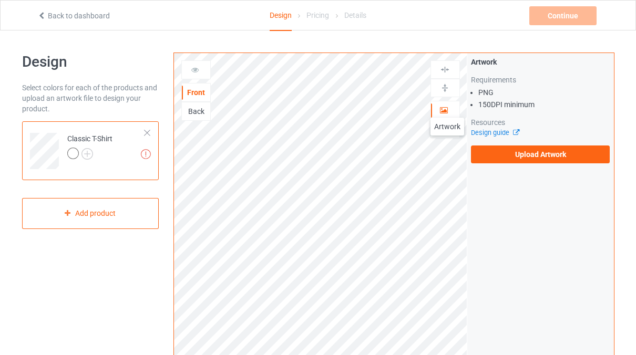
click at [447, 107] on icon at bounding box center [444, 108] width 9 height 7
click at [495, 156] on label "Upload Artwork" at bounding box center [540, 155] width 139 height 18
click at [0, 0] on input "Upload Artwork" at bounding box center [0, 0] width 0 height 0
click at [493, 149] on label "Upload Artwork" at bounding box center [540, 155] width 139 height 18
click at [0, 0] on input "Upload Artwork" at bounding box center [0, 0] width 0 height 0
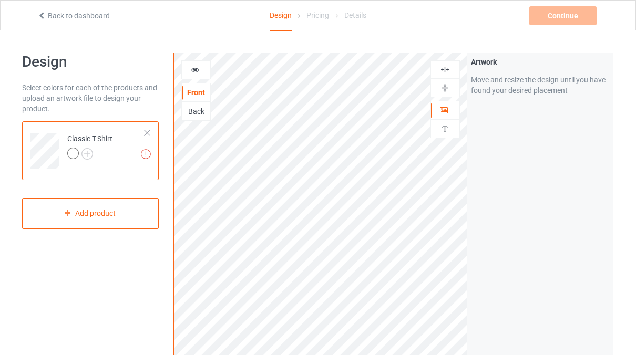
click at [120, 263] on div "Design Select colors for each of the products and upload an artwork file to des…" at bounding box center [91, 355] width 152 height 621
click at [195, 112] on div "Back" at bounding box center [196, 111] width 28 height 11
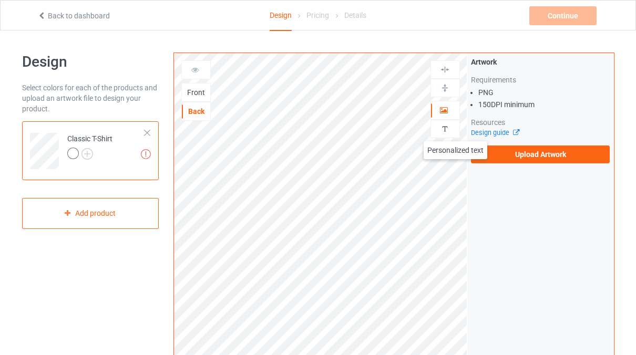
click at [456, 131] on div at bounding box center [445, 129] width 28 height 10
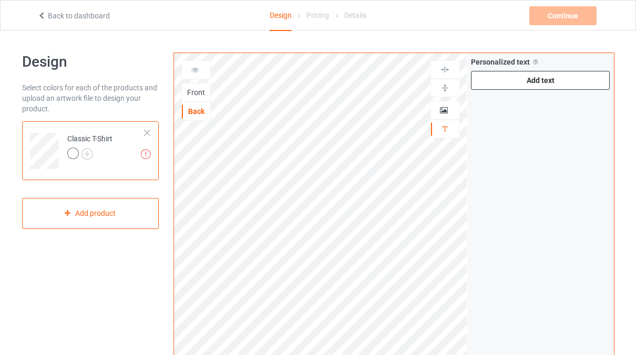
click at [484, 80] on div "Add text" at bounding box center [540, 80] width 139 height 19
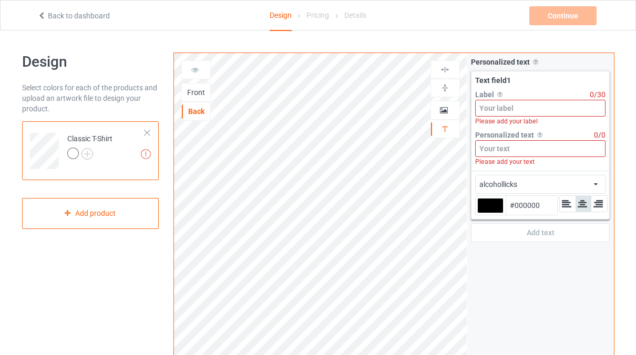
click at [491, 104] on input at bounding box center [540, 108] width 131 height 17
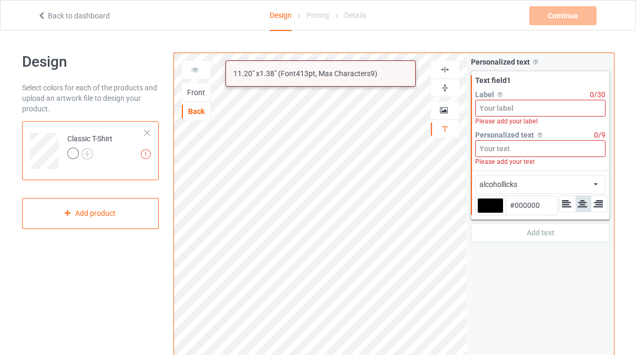
click at [509, 145] on input at bounding box center [540, 148] width 131 height 17
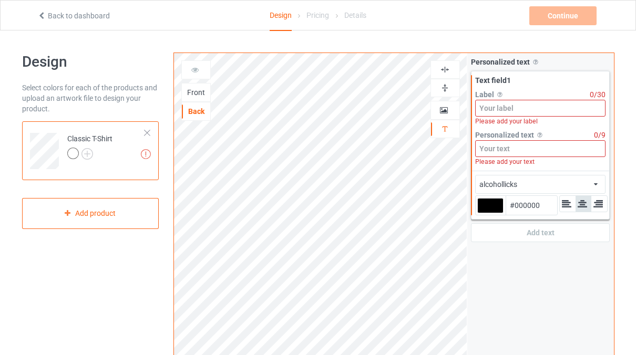
click at [502, 109] on input at bounding box center [540, 108] width 131 height 17
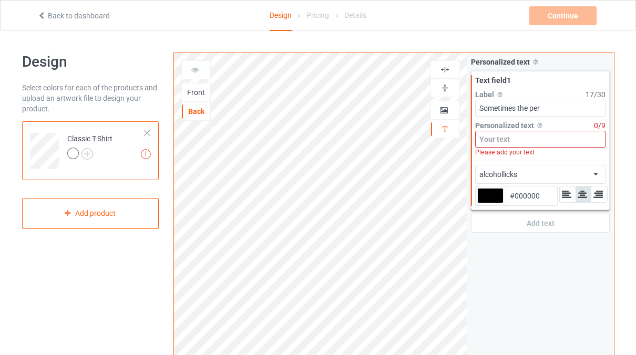
type input "Sometimes the per"
click at [514, 221] on div "Add text" at bounding box center [540, 223] width 139 height 19
click at [506, 261] on div "Personalized text Allow customers to personalize text with your choice of fonts…" at bounding box center [540, 252] width 147 height 399
click at [509, 140] on input at bounding box center [540, 139] width 131 height 17
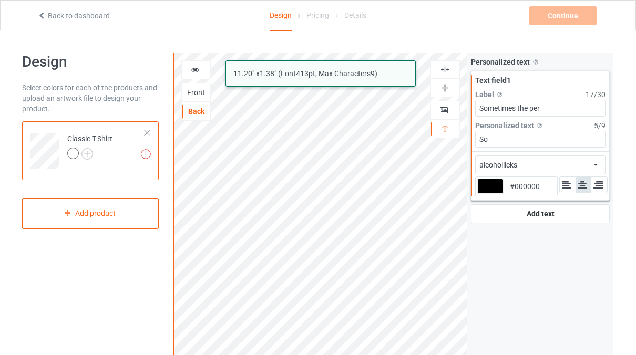
type input "S"
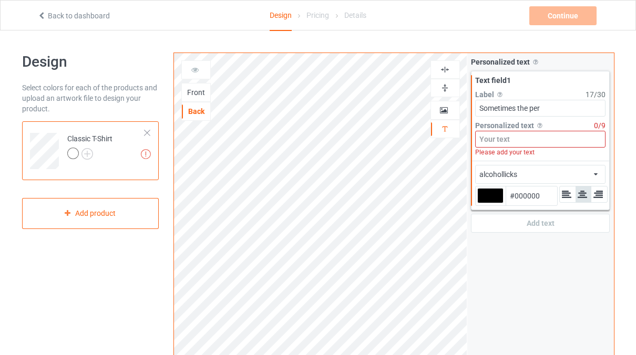
click at [527, 307] on div "Personalized text Allow customers to personalize text with your choice of fonts…" at bounding box center [540, 252] width 147 height 399
click at [302, 112] on div "alcohollicks Front Back Artwork Personalized text Personalized text Allow custo…" at bounding box center [393, 253] width 440 height 401
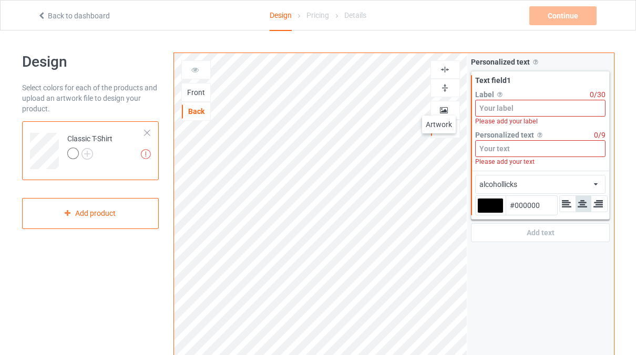
click at [439, 105] on div at bounding box center [445, 110] width 28 height 11
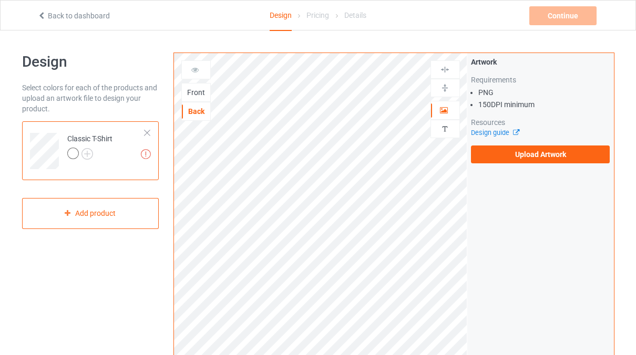
click at [191, 92] on div "Front" at bounding box center [196, 92] width 28 height 11
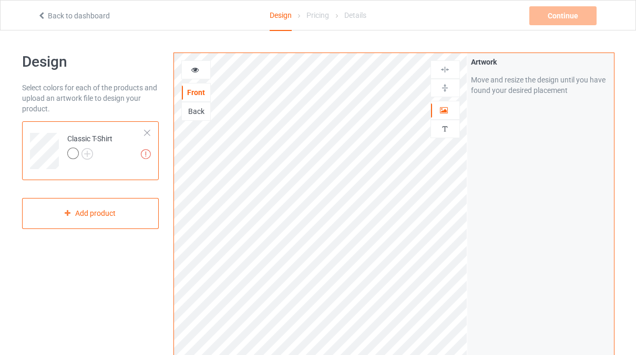
click at [444, 90] on img at bounding box center [445, 88] width 10 height 10
drag, startPoint x: 444, startPoint y: 88, endPoint x: 444, endPoint y: 76, distance: 12.1
click at [444, 87] on img at bounding box center [445, 88] width 10 height 10
click at [444, 73] on img at bounding box center [445, 70] width 10 height 10
click at [445, 68] on img at bounding box center [445, 70] width 10 height 10
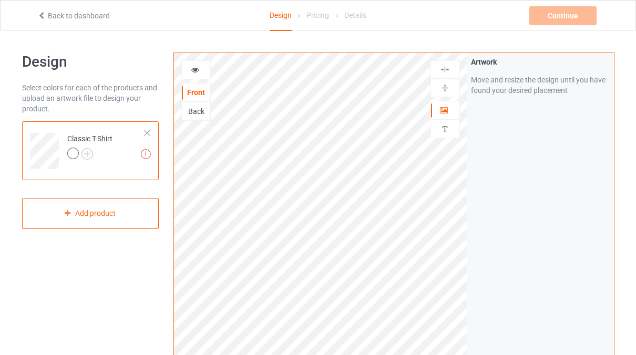
click at [196, 106] on div "Back" at bounding box center [196, 111] width 28 height 11
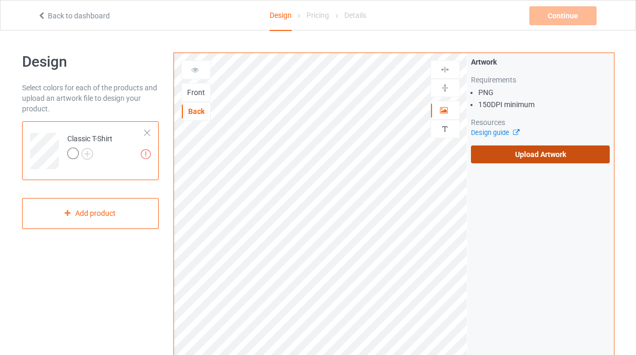
click at [482, 152] on label "Upload Artwork" at bounding box center [540, 155] width 139 height 18
click at [0, 0] on input "Upload Artwork" at bounding box center [0, 0] width 0 height 0
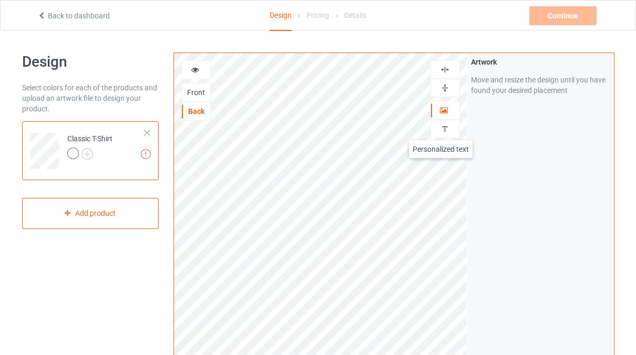
click at [441, 130] on img at bounding box center [445, 129] width 10 height 10
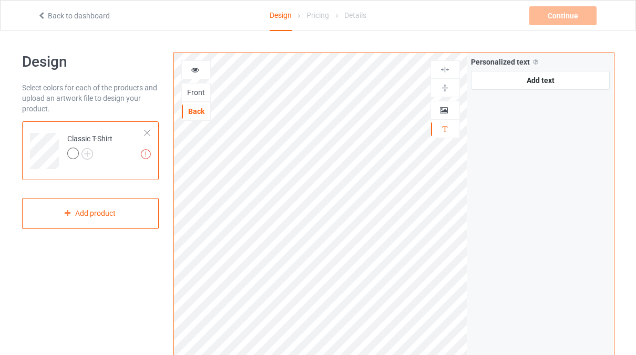
click at [450, 81] on div at bounding box center [444, 88] width 29 height 18
click at [446, 71] on img at bounding box center [445, 70] width 10 height 10
click at [197, 74] on div at bounding box center [196, 70] width 28 height 11
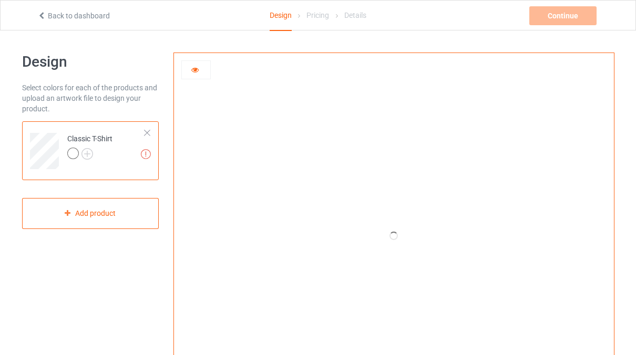
click at [193, 68] on icon at bounding box center [195, 68] width 9 height 7
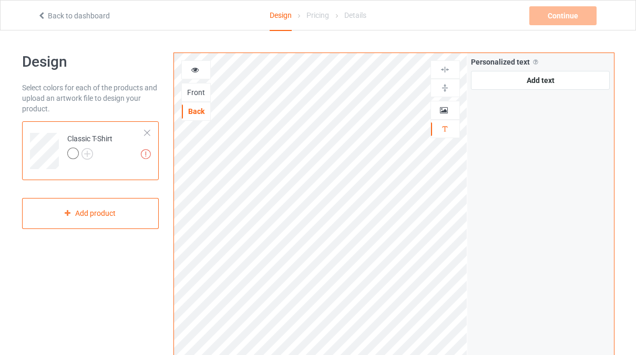
drag, startPoint x: 187, startPoint y: 73, endPoint x: 188, endPoint y: 79, distance: 6.4
click at [188, 79] on div "Front Back" at bounding box center [195, 90] width 29 height 60
click at [435, 111] on div at bounding box center [445, 110] width 28 height 11
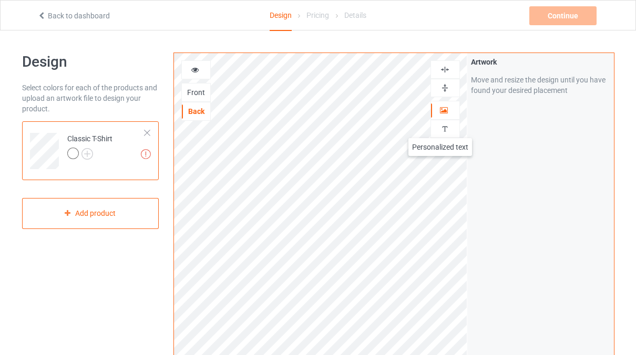
click at [440, 128] on img at bounding box center [445, 129] width 10 height 10
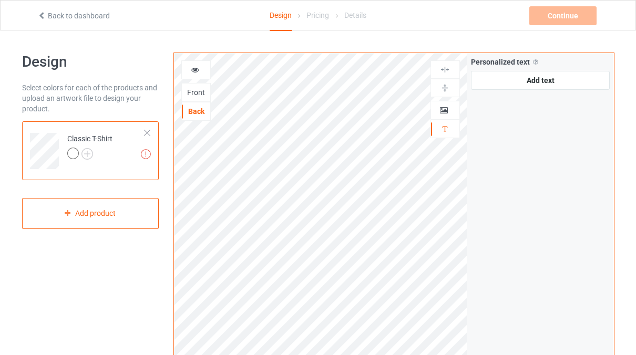
click at [446, 61] on div at bounding box center [444, 69] width 29 height 18
click at [444, 71] on img at bounding box center [445, 70] width 10 height 10
click at [194, 66] on icon at bounding box center [195, 68] width 9 height 7
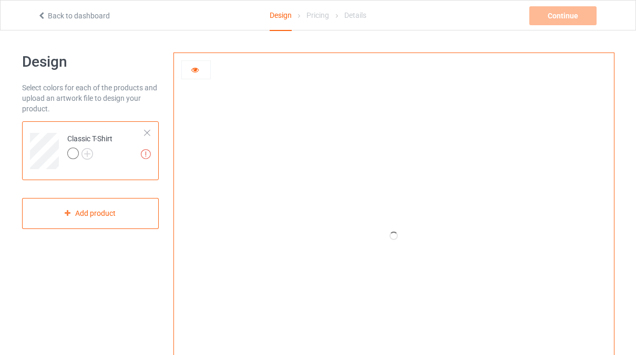
click at [73, 155] on div at bounding box center [73, 154] width 12 height 12
click at [579, 22] on div "Continue Artwork resolution lower than 150 DPI may result in bad print" at bounding box center [563, 15] width 69 height 19
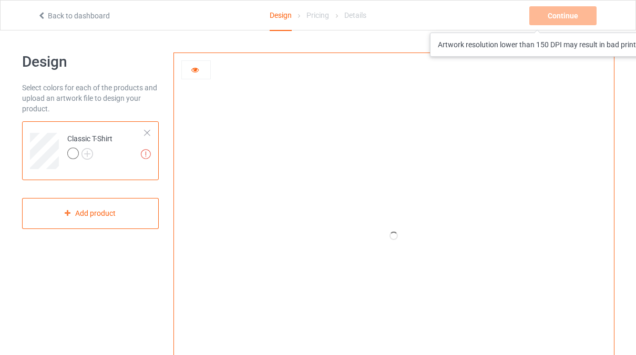
click at [579, 22] on div "Continue Artwork resolution lower than 150 DPI may result in bad print" at bounding box center [563, 15] width 69 height 19
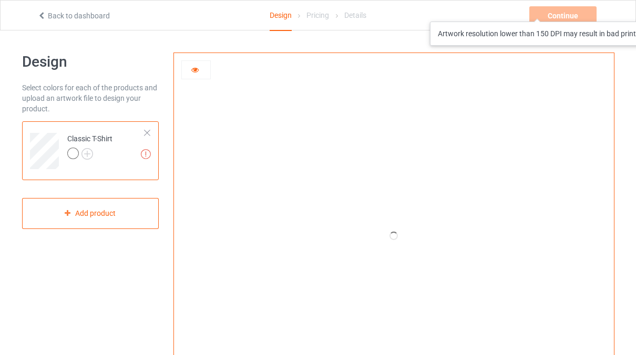
click at [558, 11] on div "Continue Artwork resolution lower than 150 DPI may result in bad print" at bounding box center [563, 15] width 69 height 19
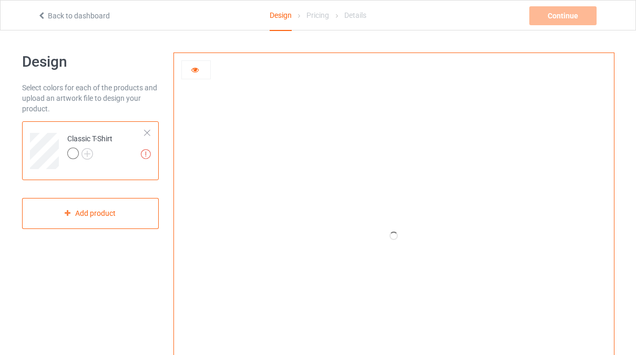
drag, startPoint x: 558, startPoint y: 11, endPoint x: 289, endPoint y: 61, distance: 273.7
click at [289, 61] on div at bounding box center [394, 236] width 293 height 366
click at [320, 20] on div "Pricing" at bounding box center [317, 15] width 23 height 29
click at [199, 75] on div at bounding box center [195, 69] width 29 height 19
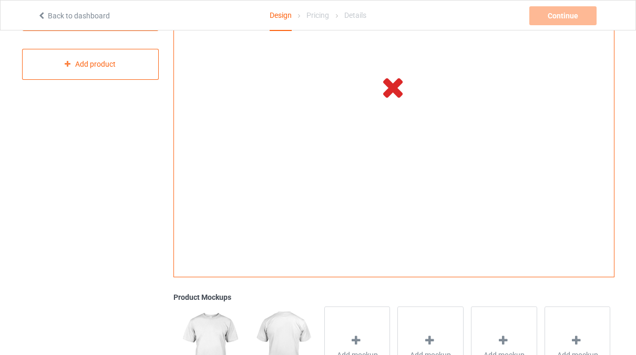
scroll to position [158, 0]
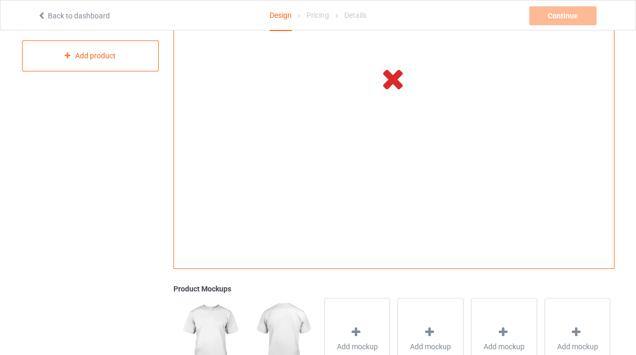
click at [381, 84] on icon at bounding box center [393, 78] width 35 height 29
click at [391, 76] on icon at bounding box center [393, 78] width 35 height 29
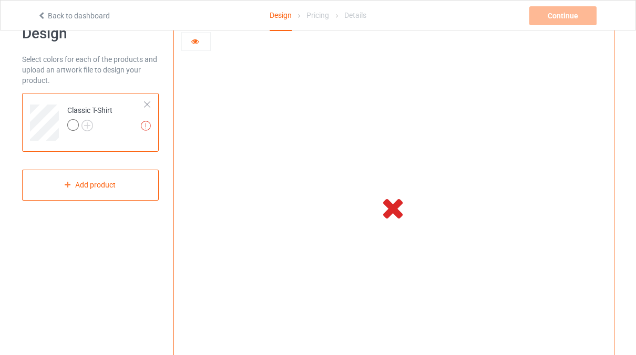
scroll to position [0, 0]
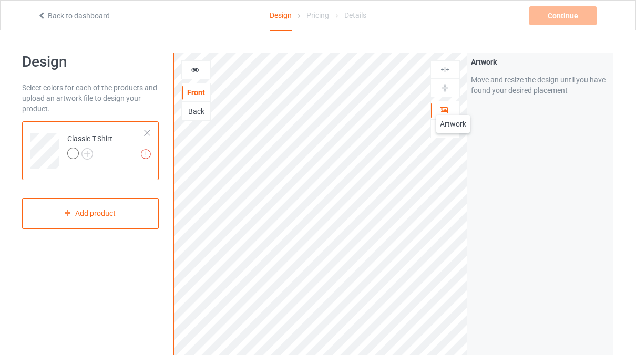
click at [453, 105] on div at bounding box center [445, 110] width 28 height 11
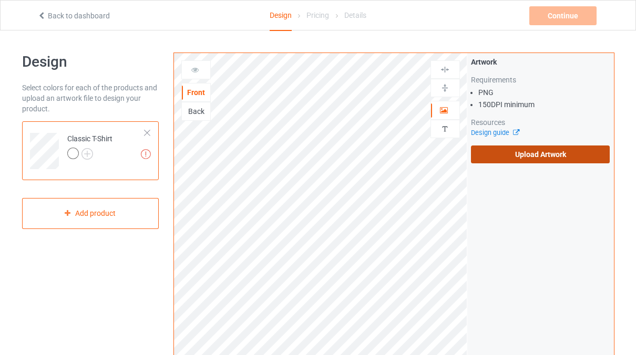
click at [490, 152] on label "Upload Artwork" at bounding box center [540, 155] width 139 height 18
click at [0, 0] on input "Upload Artwork" at bounding box center [0, 0] width 0 height 0
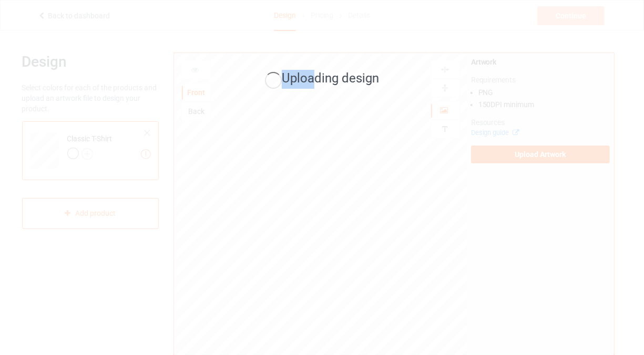
drag, startPoint x: 266, startPoint y: 89, endPoint x: 315, endPoint y: 68, distance: 53.5
click at [315, 68] on div "Uploading design" at bounding box center [322, 79] width 296 height 41
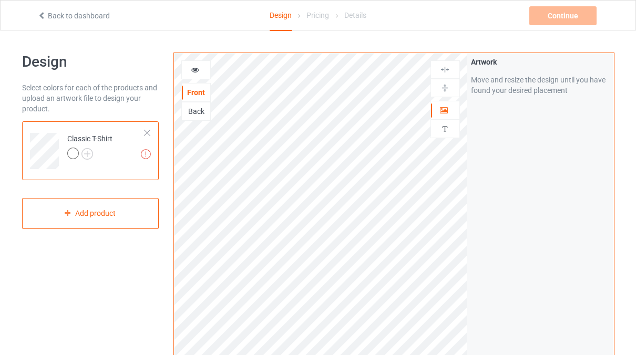
click at [52, 350] on div "Design Select colors for each of the products and upload an artwork file to des…" at bounding box center [91, 355] width 152 height 621
click at [194, 106] on div "Back" at bounding box center [196, 111] width 28 height 11
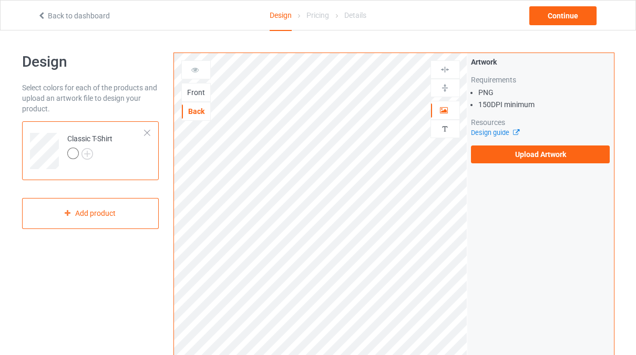
click at [514, 168] on div "Artwork Requirements PNG 150 DPI minimum Resources Design guide Upload Artwork" at bounding box center [540, 252] width 147 height 399
click at [504, 161] on label "Upload Artwork" at bounding box center [540, 155] width 139 height 18
click at [0, 0] on input "Upload Artwork" at bounding box center [0, 0] width 0 height 0
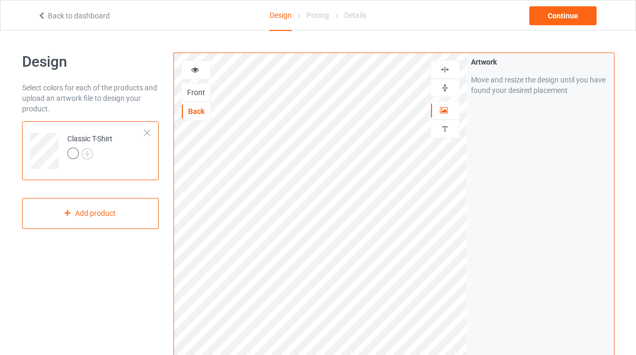
click at [130, 294] on div "Design Select colors for each of the products and upload an artwork file to des…" at bounding box center [91, 355] width 152 height 621
click at [570, 18] on div "Continue" at bounding box center [562, 15] width 67 height 19
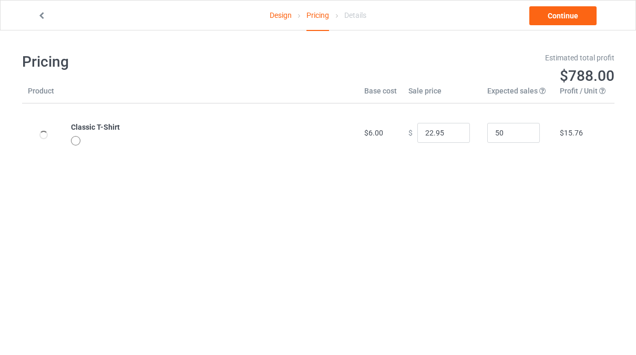
type input "26.95"
drag, startPoint x: 546, startPoint y: 57, endPoint x: 621, endPoint y: 77, distance: 78.4
click at [623, 78] on div "Design Pricing Details Continue Pricing Estimated total profit $788.00 Product …" at bounding box center [318, 107] width 636 height 154
drag, startPoint x: 621, startPoint y: 77, endPoint x: 508, endPoint y: 191, distance: 160.9
click at [509, 192] on body "Design Pricing Details Continue Pricing Estimated total profit $788.00 Product …" at bounding box center [318, 207] width 636 height 355
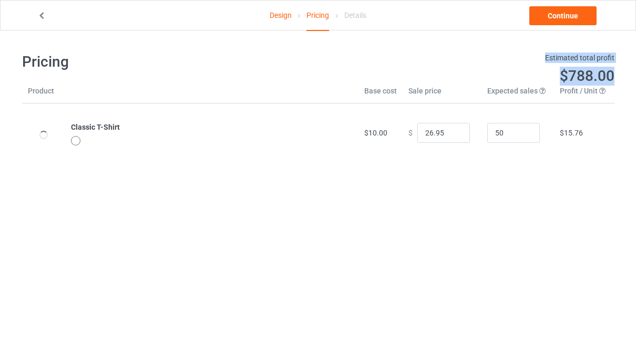
drag, startPoint x: 544, startPoint y: 58, endPoint x: 644, endPoint y: 72, distance: 100.8
click at [636, 72] on html "Design Pricing Details Continue Pricing Estimated total profit $788.00 Product …" at bounding box center [318, 177] width 636 height 355
copy div "Estimated total profit $788.00"
click at [361, 278] on body "Design Pricing Details Continue Pricing Estimated total profit $788.00 Product …" at bounding box center [318, 207] width 636 height 355
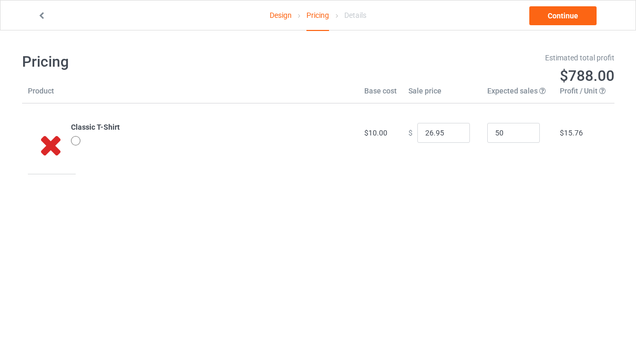
click at [51, 147] on icon at bounding box center [51, 144] width 35 height 29
click at [75, 139] on div at bounding box center [75, 140] width 9 height 9
click at [34, 141] on icon at bounding box center [51, 144] width 35 height 29
click at [55, 147] on icon at bounding box center [51, 144] width 35 height 29
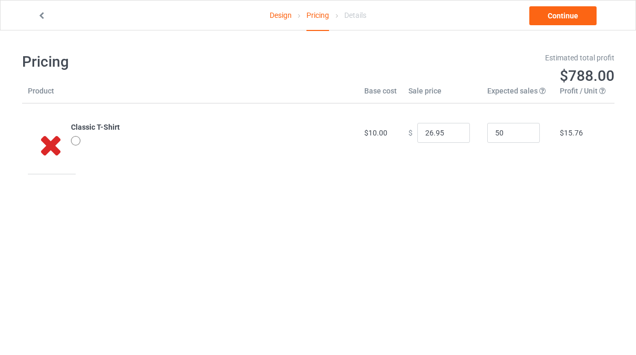
click at [55, 146] on icon at bounding box center [51, 144] width 35 height 29
drag, startPoint x: 55, startPoint y: 146, endPoint x: 54, endPoint y: 137, distance: 9.5
click at [55, 145] on icon at bounding box center [51, 144] width 35 height 29
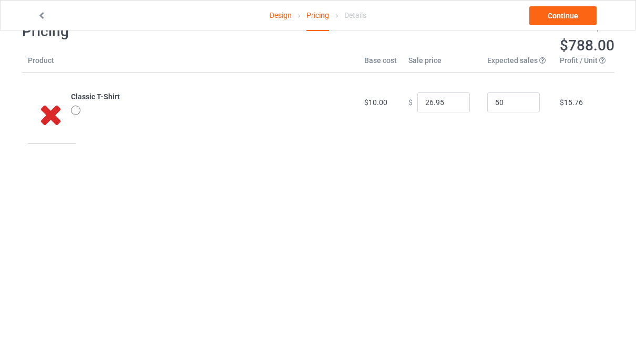
click at [74, 99] on td at bounding box center [52, 114] width 48 height 59
click at [74, 108] on div at bounding box center [75, 110] width 9 height 9
drag, startPoint x: 74, startPoint y: 108, endPoint x: 45, endPoint y: 33, distance: 81.2
click at [73, 108] on div at bounding box center [75, 110] width 9 height 9
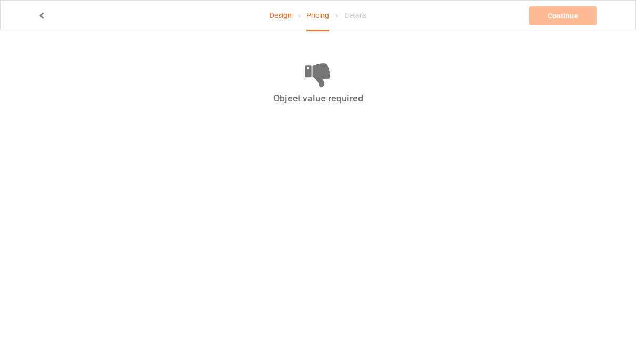
drag, startPoint x: 250, startPoint y: 75, endPoint x: 341, endPoint y: 81, distance: 91.7
click at [341, 81] on icon at bounding box center [318, 74] width 578 height 28
drag, startPoint x: 325, startPoint y: 61, endPoint x: 158, endPoint y: 62, distance: 166.6
click at [323, 60] on icon at bounding box center [318, 74] width 578 height 28
click at [47, 16] on link at bounding box center [42, 16] width 11 height 8
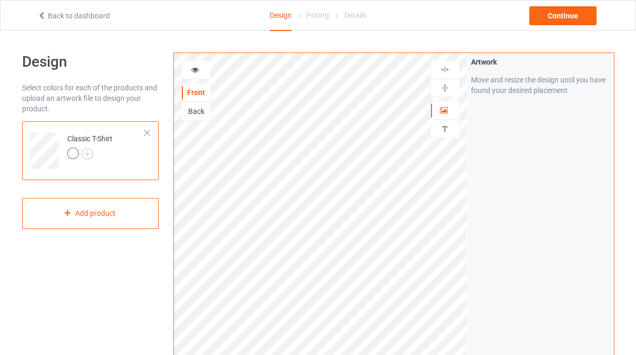
click at [193, 112] on div "Back" at bounding box center [196, 111] width 28 height 11
click at [201, 69] on div at bounding box center [196, 70] width 28 height 11
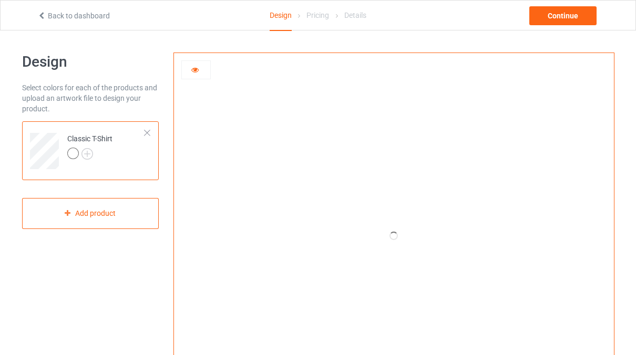
click at [202, 73] on div at bounding box center [196, 70] width 28 height 11
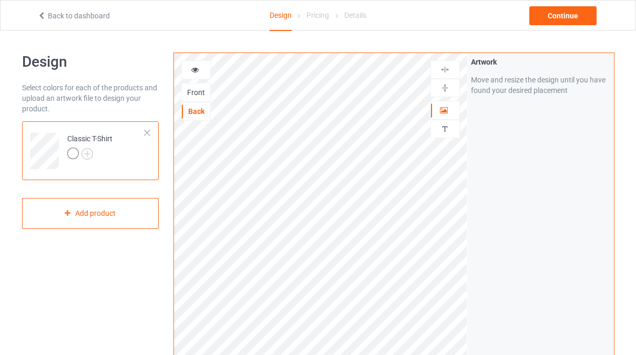
click at [202, 73] on div at bounding box center [196, 70] width 28 height 11
click at [189, 70] on div at bounding box center [196, 70] width 28 height 11
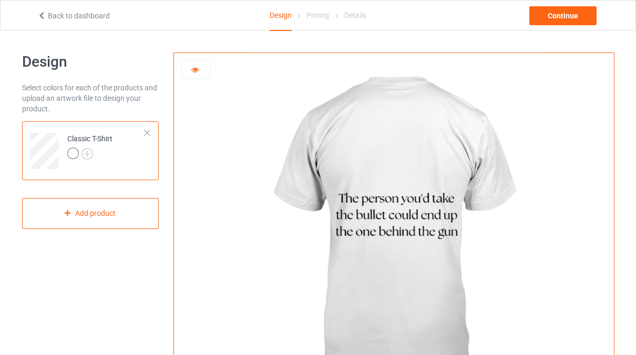
click at [193, 71] on icon at bounding box center [195, 68] width 9 height 7
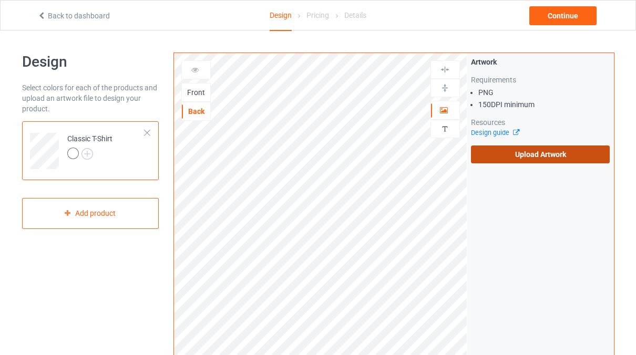
click at [515, 161] on label "Upload Artwork" at bounding box center [540, 155] width 139 height 18
click at [0, 0] on input "Upload Artwork" at bounding box center [0, 0] width 0 height 0
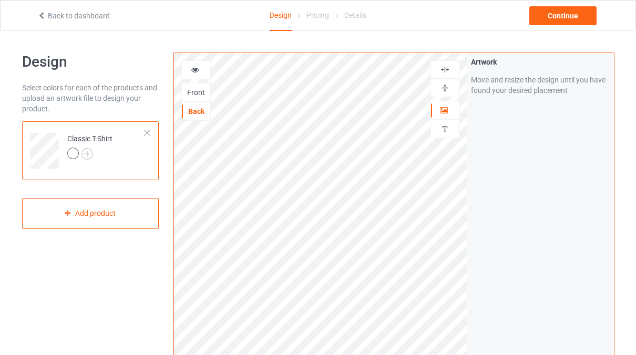
click at [203, 93] on div "Front" at bounding box center [196, 92] width 28 height 11
click at [194, 111] on div "Back" at bounding box center [196, 111] width 28 height 11
click at [196, 69] on icon at bounding box center [195, 68] width 9 height 7
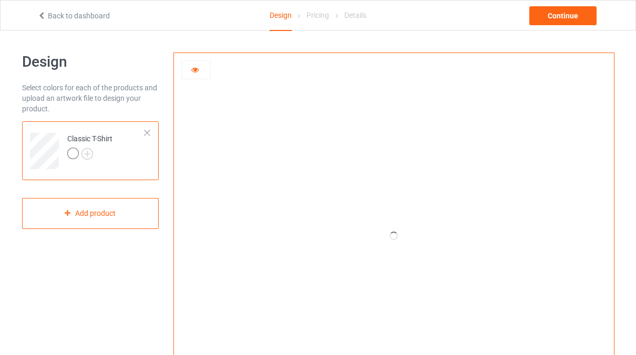
click at [195, 74] on div at bounding box center [196, 70] width 28 height 11
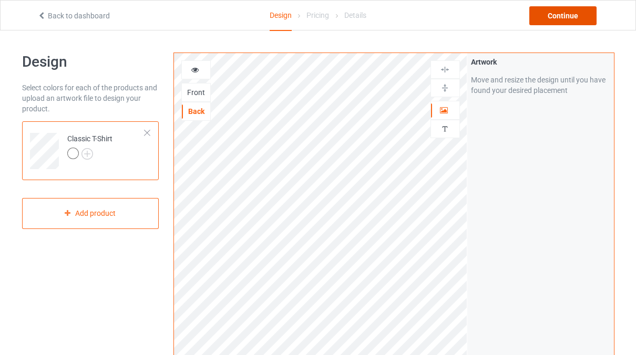
click at [560, 14] on div "Continue" at bounding box center [562, 15] width 67 height 19
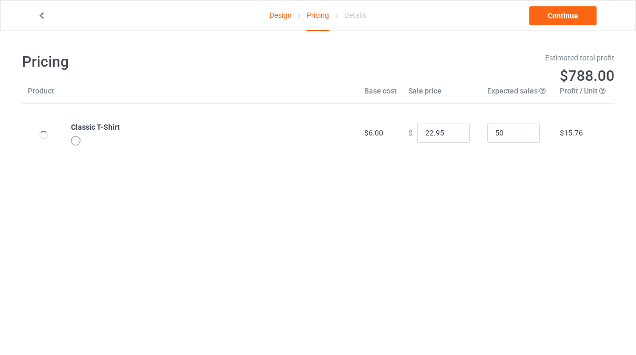
type input "26.95"
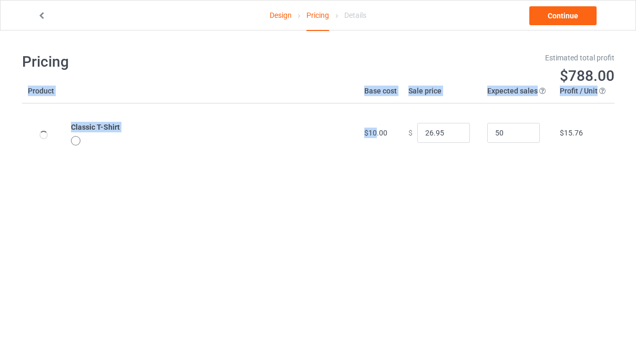
drag, startPoint x: 373, startPoint y: 135, endPoint x: 457, endPoint y: 191, distance: 101.9
click at [457, 191] on body "Design Pricing Details Continue Pricing Estimated total profit $788.00 Product …" at bounding box center [318, 207] width 636 height 355
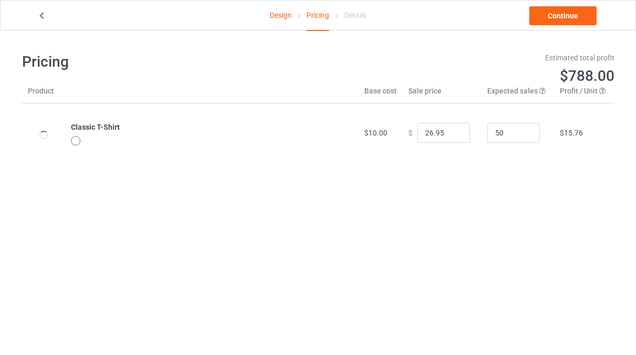
click at [315, 79] on div "Pricing Estimated total profit $788.00" at bounding box center [318, 69] width 607 height 48
click at [56, 139] on icon at bounding box center [51, 144] width 35 height 29
click at [573, 16] on link "Continue" at bounding box center [562, 15] width 67 height 19
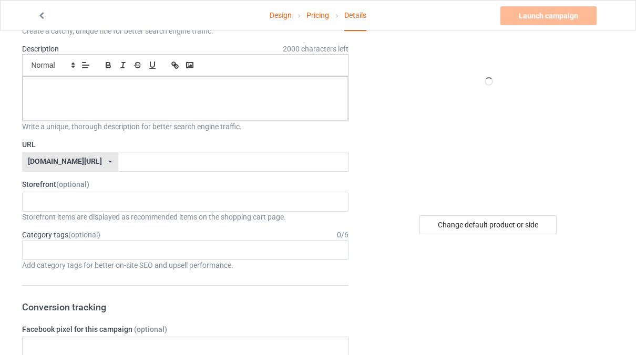
scroll to position [105, 0]
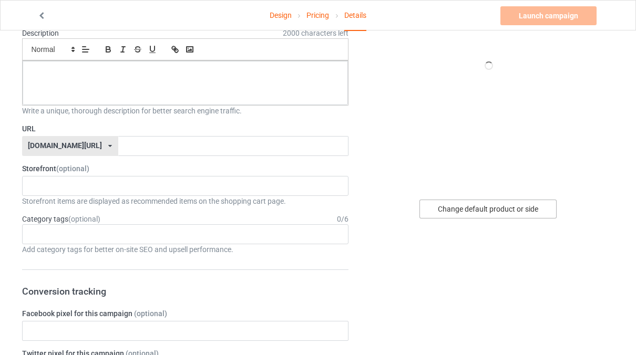
click at [495, 206] on div "Change default product or side" at bounding box center [487, 209] width 137 height 19
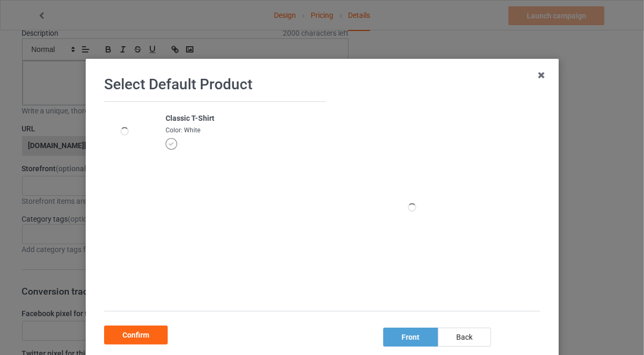
click at [122, 125] on div at bounding box center [124, 132] width 29 height 36
click at [536, 77] on icon at bounding box center [541, 75] width 17 height 17
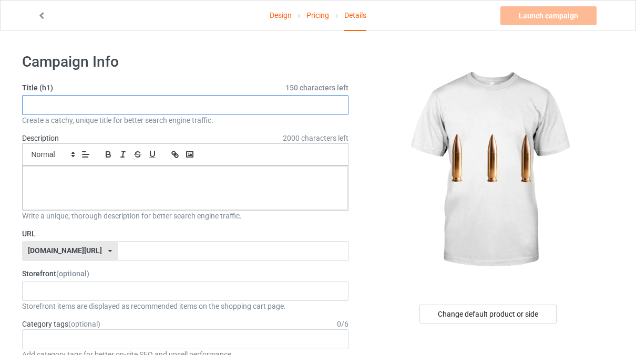
click at [130, 106] on input "text" at bounding box center [185, 105] width 327 height 20
paste input "3 Bullets. 1 Truth"
click at [61, 109] on input "3 Bullets. 1 Truth" at bounding box center [185, 105] width 327 height 20
type input "3 Bullets 1 Truth"
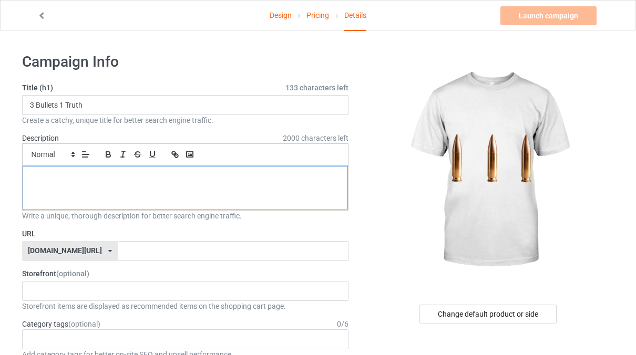
click at [108, 193] on div at bounding box center [186, 188] width 326 height 44
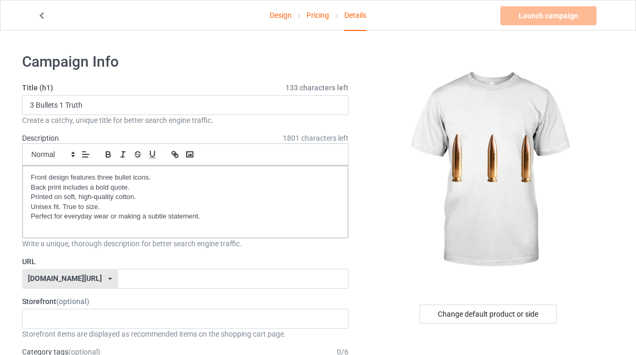
click at [213, 257] on label "URL" at bounding box center [185, 262] width 327 height 11
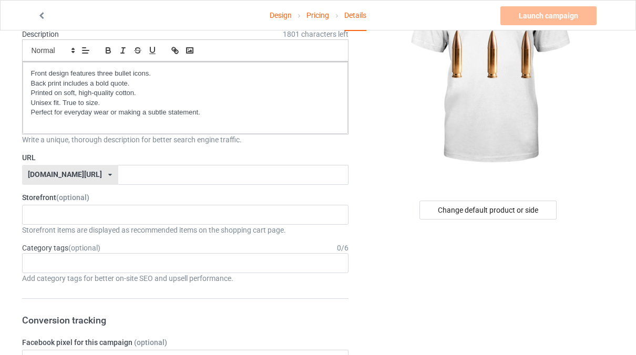
scroll to position [105, 0]
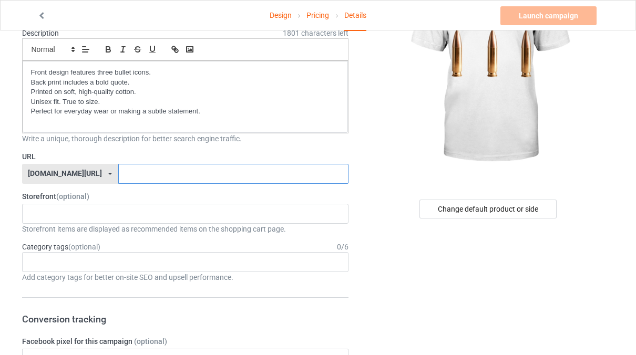
click at [156, 177] on input "text" at bounding box center [233, 174] width 230 height 20
paste input "[URL][DOMAIN_NAME]"
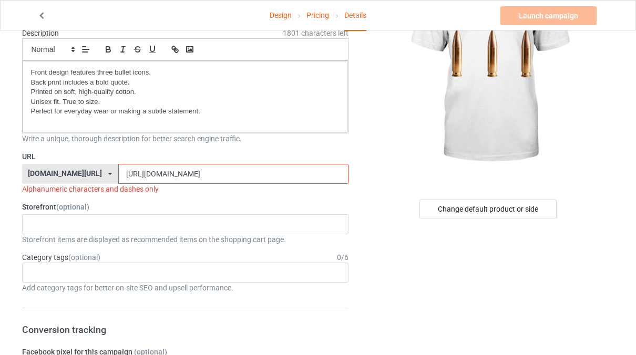
type input "[URL][DOMAIN_NAME]"
click at [23, 188] on div "Alphanumeric characters and dashes only" at bounding box center [185, 189] width 327 height 11
drag, startPoint x: 23, startPoint y: 188, endPoint x: 157, endPoint y: 183, distance: 134.6
click at [157, 184] on div "Alphanumeric characters and dashes only" at bounding box center [185, 189] width 327 height 11
copy div "Alphanumeric characters and dashes only"
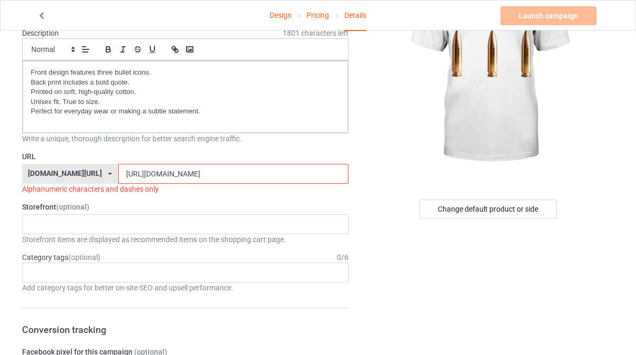
drag, startPoint x: 252, startPoint y: 170, endPoint x: 19, endPoint y: 133, distance: 235.2
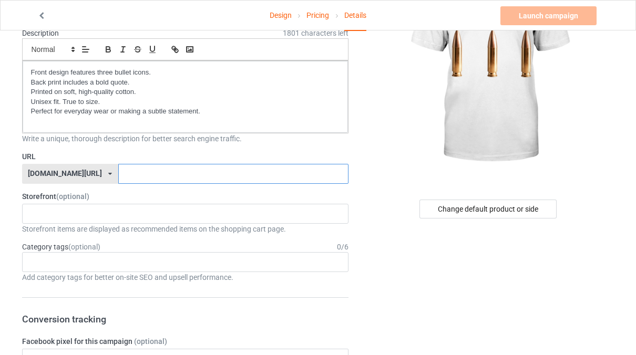
paste input "[URL][DOMAIN_NAME]"
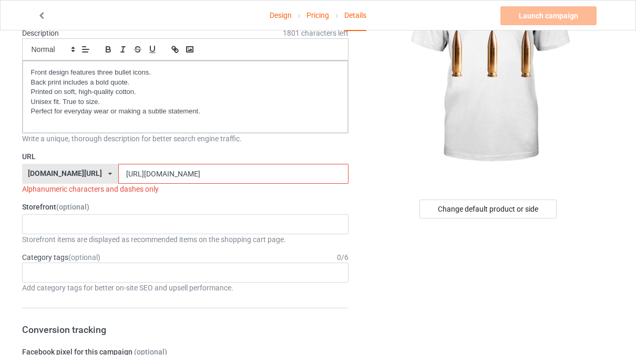
type input "[URL][DOMAIN_NAME]"
drag, startPoint x: 234, startPoint y: 169, endPoint x: -4, endPoint y: 155, distance: 238.6
click at [0, 155] on html "Design Pricing Details Launch campaign Invalid campaign URL Campaign Info Title…" at bounding box center [318, 72] width 636 height 355
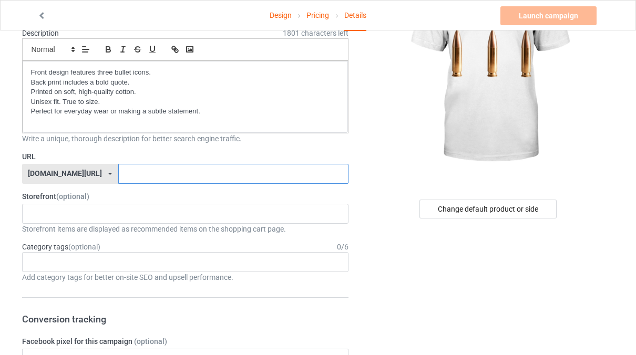
paste input "3bullets-1truth"
type input "3bullets-1truth"
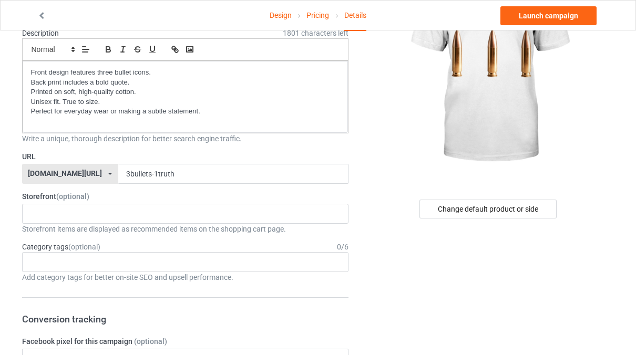
click at [148, 191] on label "Storefront (optional)" at bounding box center [185, 196] width 327 height 11
drag, startPoint x: 18, startPoint y: 197, endPoint x: 55, endPoint y: 199, distance: 36.3
copy label "Storefront"
click at [86, 211] on div "No result found" at bounding box center [185, 214] width 327 height 20
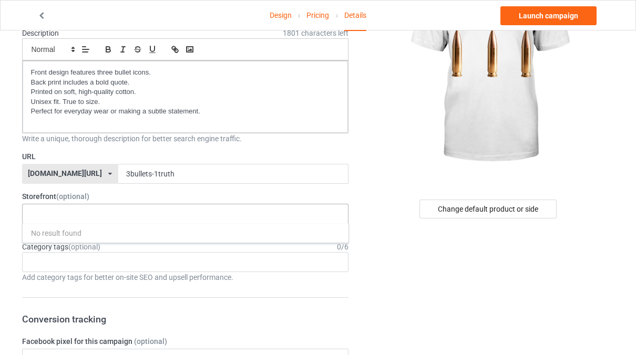
paste input "Sandice"
type input "Sandice"
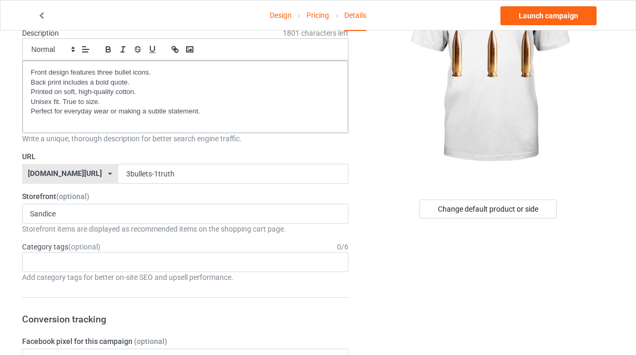
click at [251, 193] on label "Storefront (optional)" at bounding box center [185, 196] width 327 height 11
click at [227, 213] on div "Sandice No result found" at bounding box center [185, 214] width 327 height 20
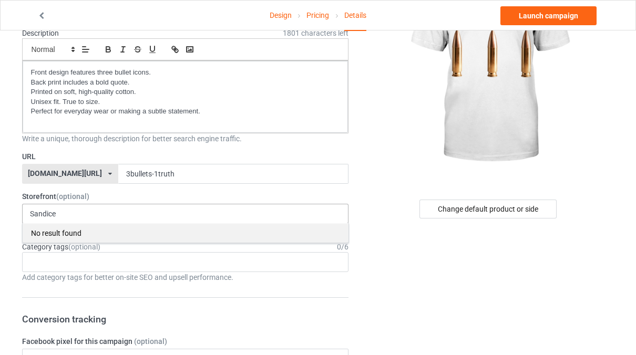
click at [110, 228] on div "No result found" at bounding box center [186, 232] width 326 height 19
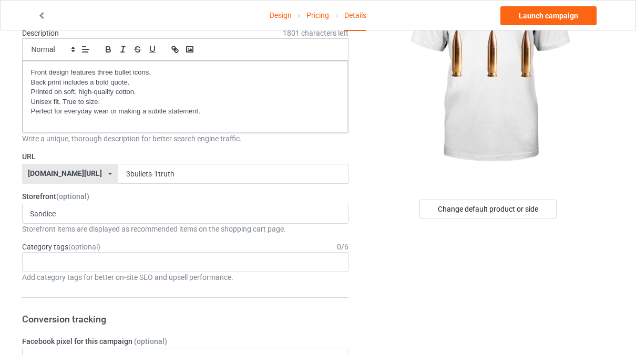
click at [130, 192] on label "Storefront (optional)" at bounding box center [185, 196] width 327 height 11
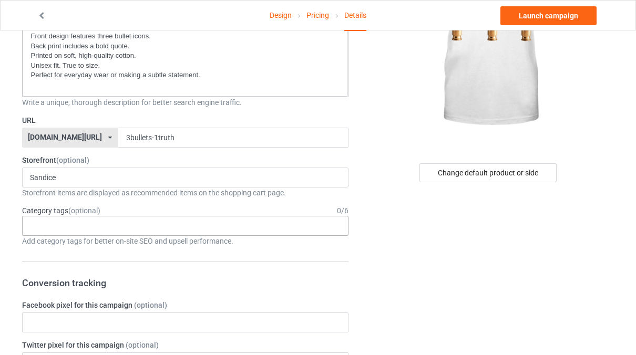
scroll to position [158, 0]
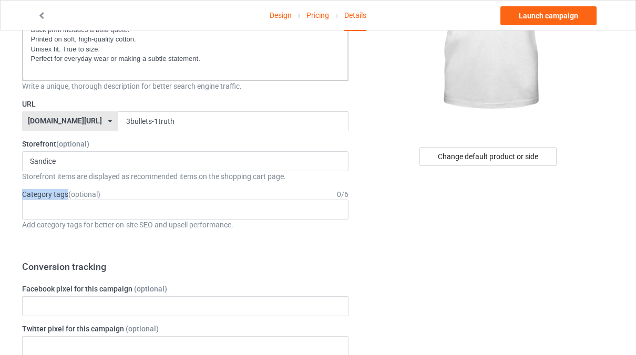
drag, startPoint x: 25, startPoint y: 185, endPoint x: 67, endPoint y: 197, distance: 43.1
copy label "Category tags"
click at [136, 211] on div "Age > [DEMOGRAPHIC_DATA] > 1 Age > [DEMOGRAPHIC_DATA] Months > 1 Month Age > [D…" at bounding box center [185, 210] width 327 height 20
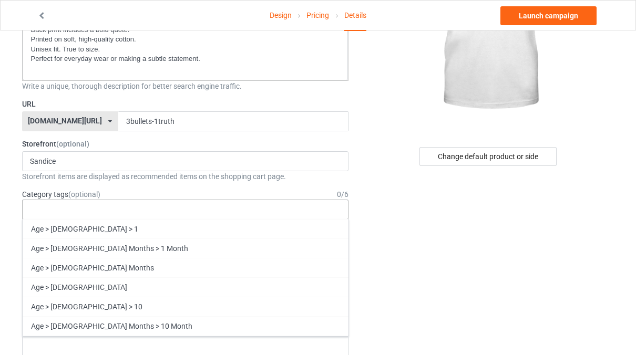
paste input "graphic tee, quote shirt, minimalist, unisex, casual wear, streetwear, printed …"
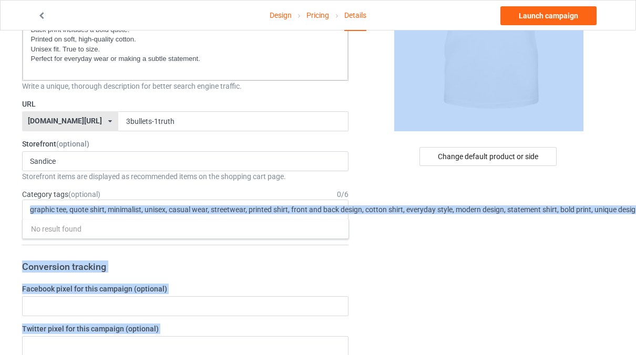
drag, startPoint x: 25, startPoint y: 213, endPoint x: 565, endPoint y: 222, distance: 539.9
drag, startPoint x: 565, startPoint y: 222, endPoint x: 572, endPoint y: 232, distance: 12.4
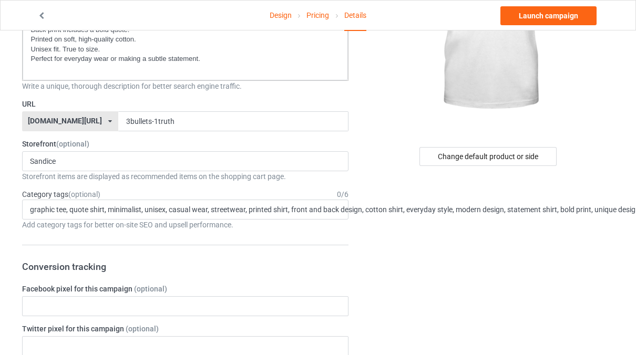
click at [288, 211] on input "graphic tee, quote shirt, minimalist, unisex, casual wear, streetwear, printed …" at bounding box center [473, 210] width 887 height 9
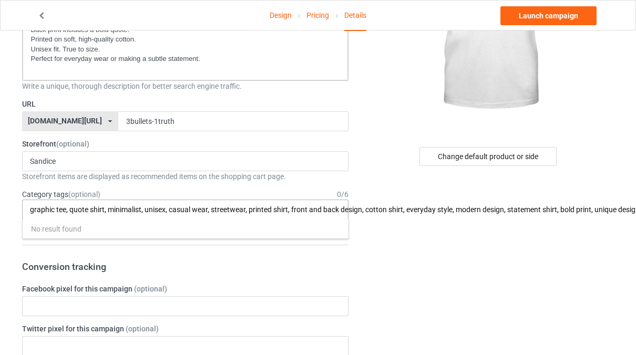
drag, startPoint x: 288, startPoint y: 211, endPoint x: 295, endPoint y: 211, distance: 6.9
click at [295, 211] on input "graphic tee, quote shirt, minimalist, unisex, casual wear, streetwear, printed …" at bounding box center [473, 210] width 887 height 9
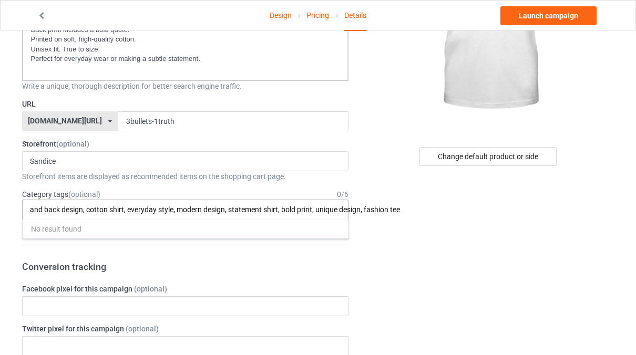
drag, startPoint x: 316, startPoint y: 210, endPoint x: 309, endPoint y: 200, distance: 11.7
click at [316, 209] on input "and back design, cotton shirt, everyday style, modern design, statement shirt, …" at bounding box center [282, 210] width 505 height 9
click at [314, 206] on input "and back design, cotton shirt, everyday style, modern desi unique design, fashi…" at bounding box center [215, 210] width 370 height 9
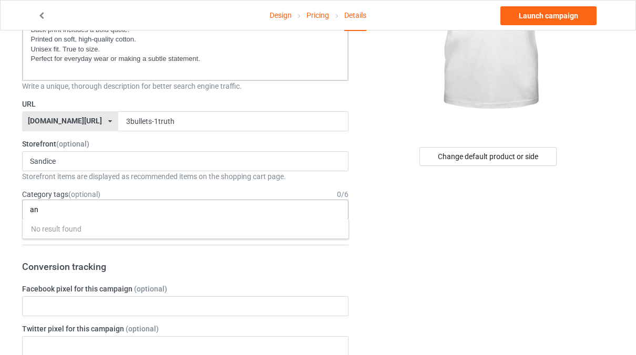
type input "a"
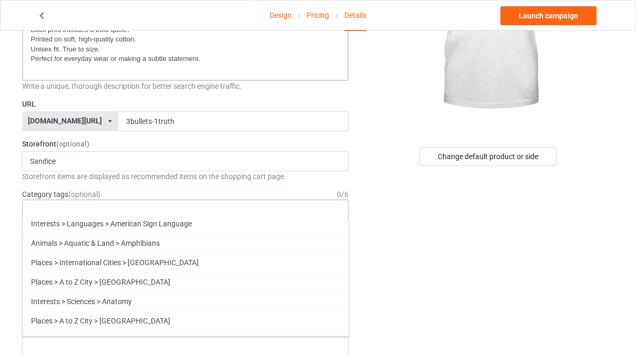
scroll to position [3627, 0]
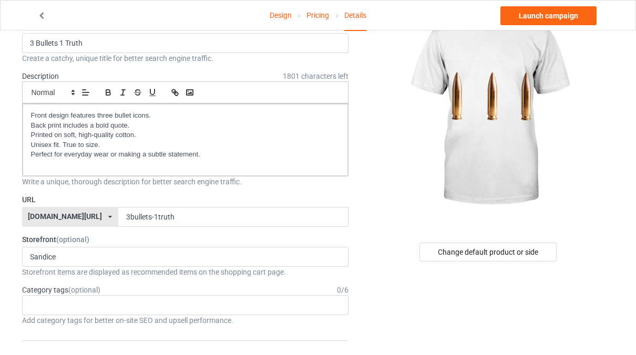
scroll to position [0, 0]
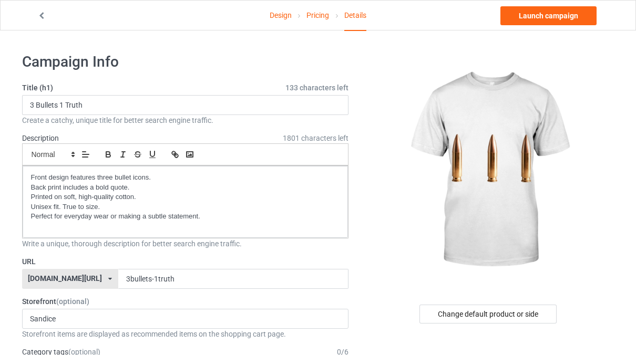
click at [396, 207] on img at bounding box center [488, 171] width 189 height 237
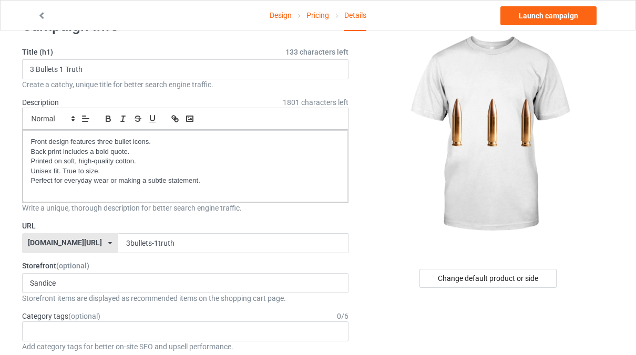
scroll to position [53, 0]
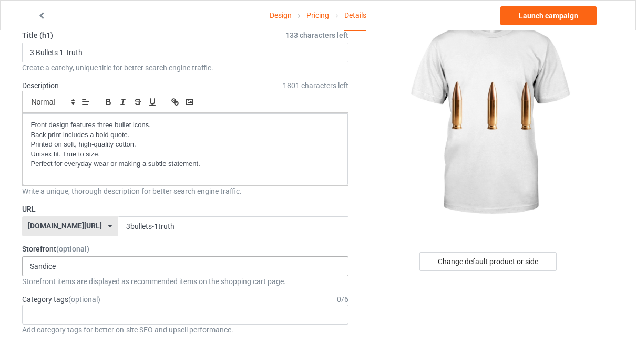
click at [112, 267] on div "Sandice No result found" at bounding box center [185, 267] width 327 height 20
drag, startPoint x: 100, startPoint y: 260, endPoint x: 1, endPoint y: 265, distance: 99.5
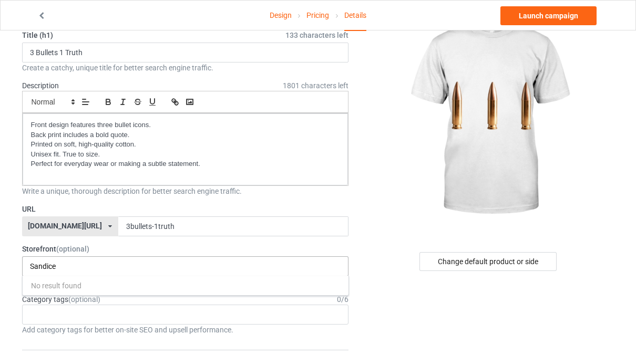
drag, startPoint x: 1, startPoint y: 265, endPoint x: 65, endPoint y: 267, distance: 64.2
click at [65, 267] on input "Sandice" at bounding box center [49, 266] width 38 height 9
drag, startPoint x: 65, startPoint y: 267, endPoint x: 48, endPoint y: 263, distance: 17.3
click at [48, 263] on input "Sandice" at bounding box center [49, 266] width 38 height 9
drag, startPoint x: 60, startPoint y: 263, endPoint x: 10, endPoint y: 260, distance: 50.6
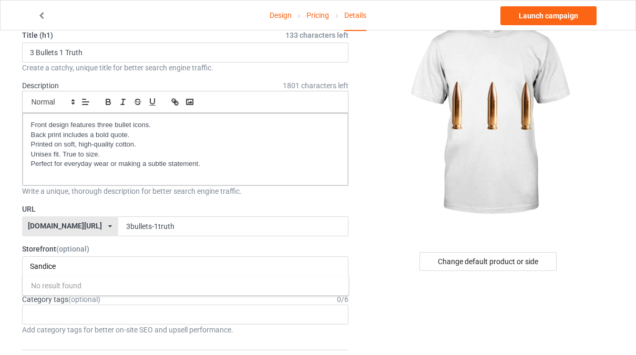
type input "y"
type input "j"
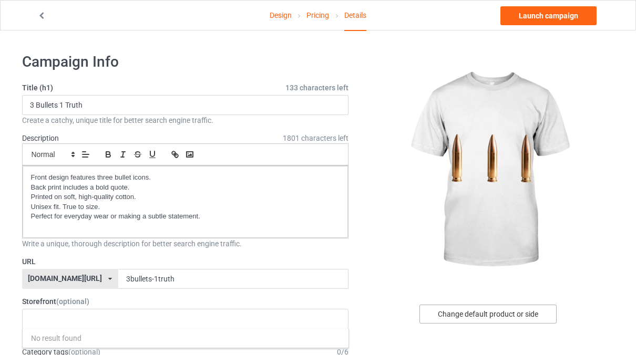
drag, startPoint x: 423, startPoint y: 311, endPoint x: 414, endPoint y: 306, distance: 9.9
click at [418, 309] on div "Change default product or side" at bounding box center [488, 314] width 251 height 19
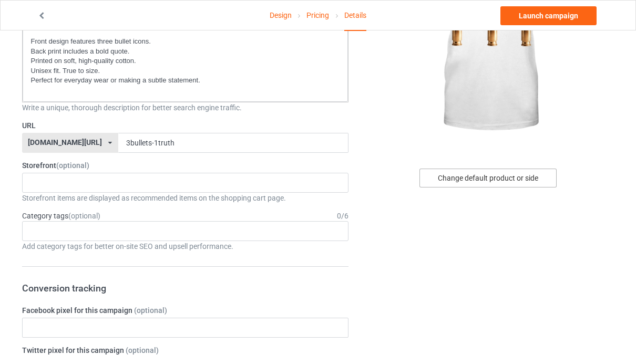
scroll to position [158, 0]
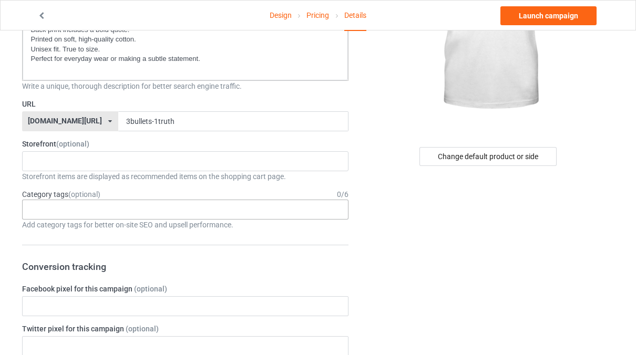
click at [99, 211] on div "Age > [DEMOGRAPHIC_DATA] > 1 Age > [DEMOGRAPHIC_DATA] Months > 1 Month Age > [D…" at bounding box center [185, 210] width 327 height 20
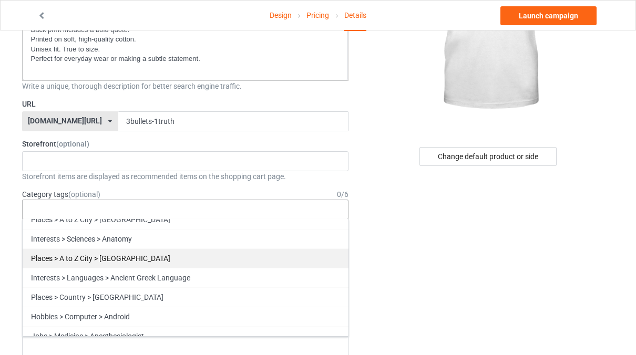
click at [107, 249] on div "Places > A to Z City > [GEOGRAPHIC_DATA]" at bounding box center [186, 258] width 326 height 19
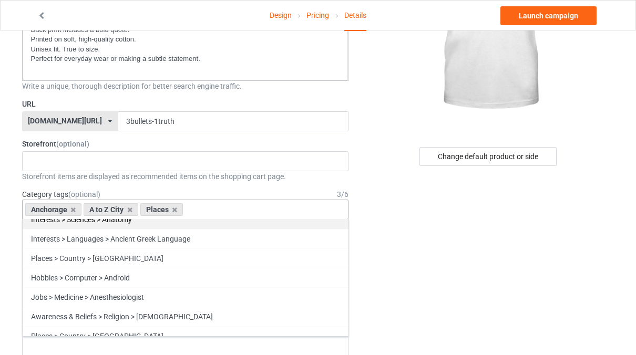
scroll to position [3588, 0]
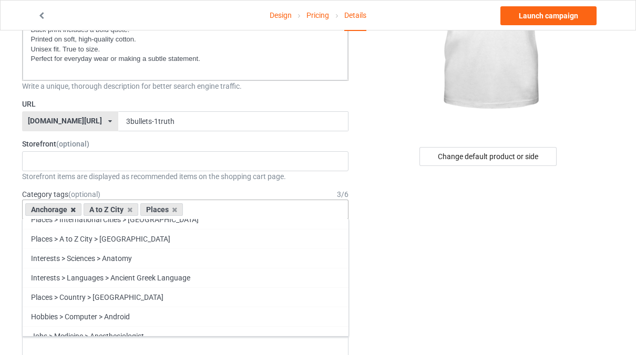
click at [74, 207] on icon at bounding box center [72, 210] width 5 height 7
click at [74, 207] on div "A to Z City" at bounding box center [52, 209] width 55 height 13
click at [72, 207] on icon at bounding box center [70, 210] width 5 height 7
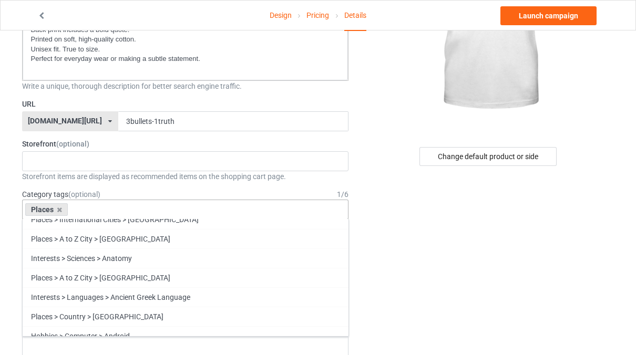
scroll to position [3627, 0]
click at [72, 207] on input "text" at bounding box center [79, 210] width 16 height 9
click at [60, 208] on icon at bounding box center [59, 210] width 5 height 7
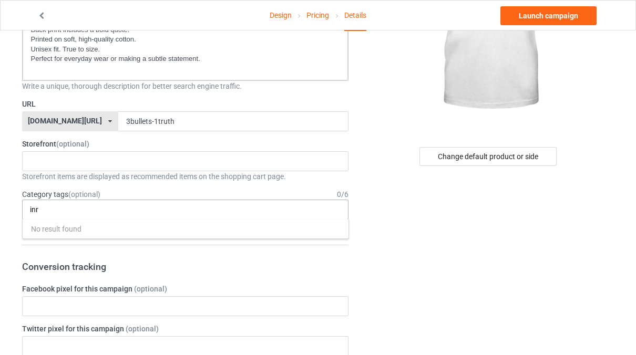
scroll to position [0, 0]
type input "i"
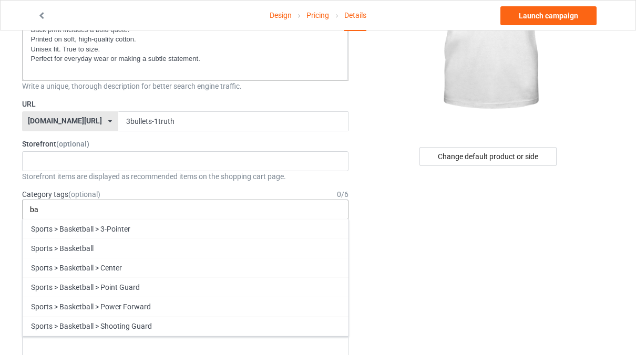
type input "b"
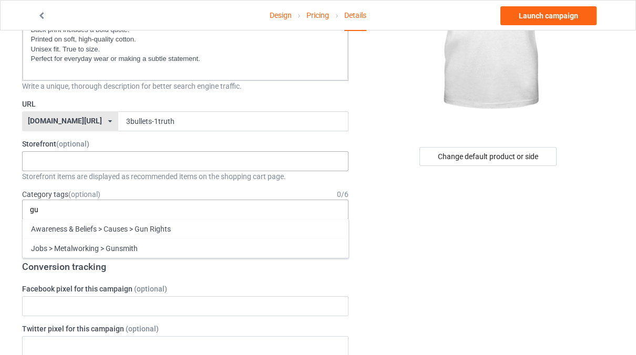
type input "g"
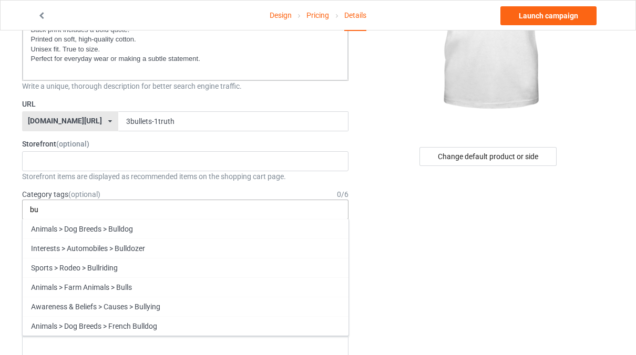
type input "b"
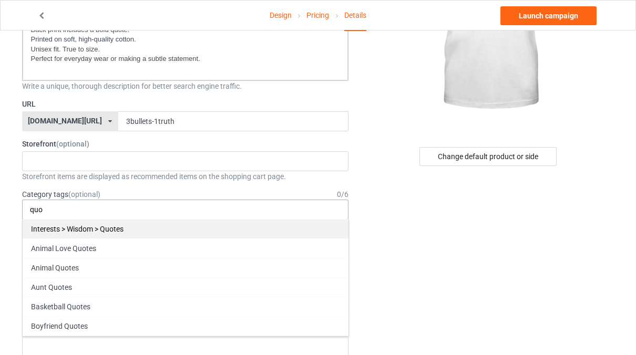
type input "quo"
click at [114, 228] on div "Interests > Wisdom > Quotes" at bounding box center [186, 228] width 326 height 19
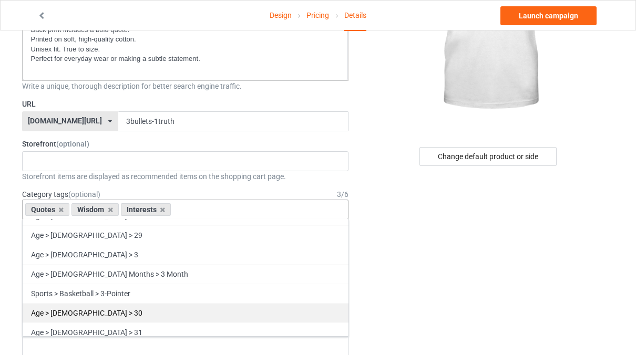
scroll to position [788, 0]
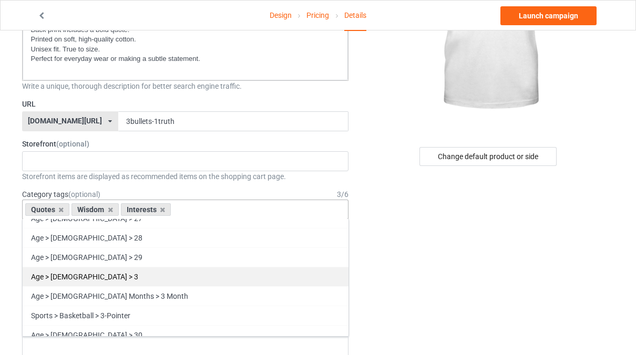
click at [90, 267] on div "Age > [DEMOGRAPHIC_DATA] > 3" at bounding box center [186, 276] width 326 height 19
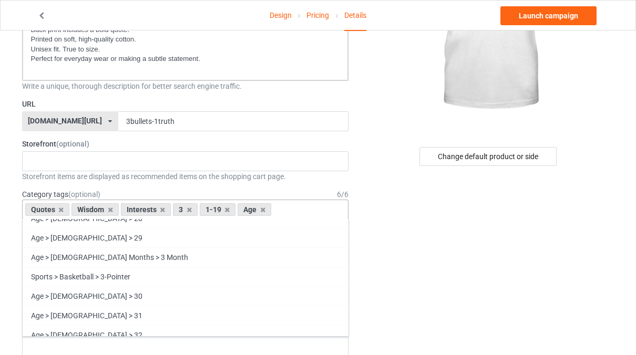
scroll to position [769, 0]
click at [261, 208] on icon at bounding box center [262, 210] width 5 height 7
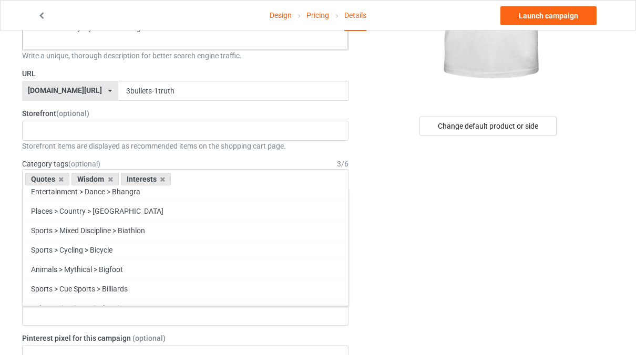
scroll to position [210, 0]
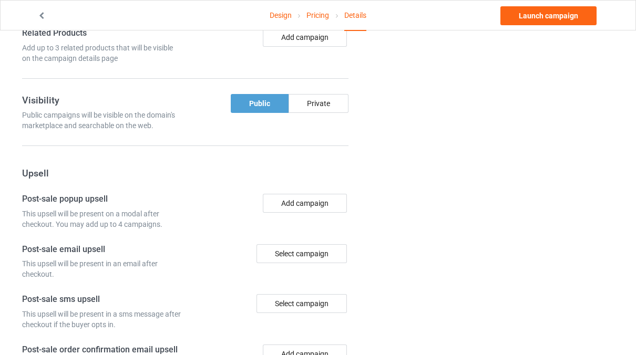
scroll to position [683, 0]
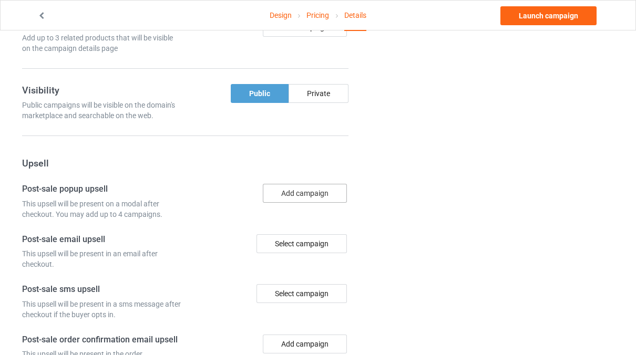
click at [299, 194] on button "Add campaign" at bounding box center [305, 193] width 84 height 19
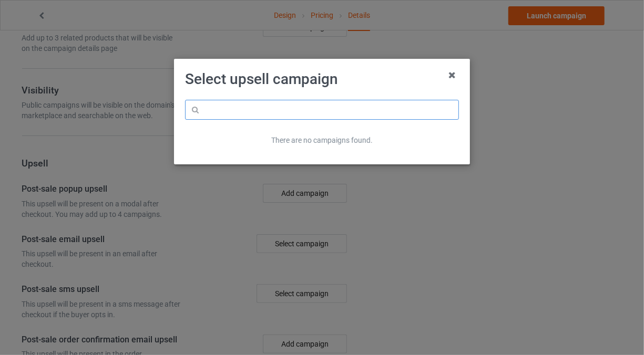
click at [288, 111] on input "text" at bounding box center [322, 110] width 274 height 20
type input "s"
type input "n"
click at [450, 73] on icon at bounding box center [452, 75] width 17 height 17
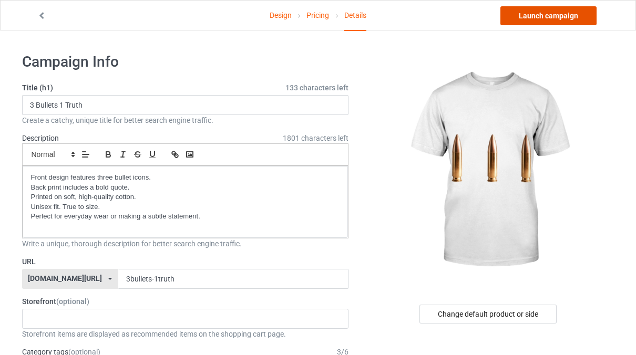
click at [532, 11] on link "Launch campaign" at bounding box center [548, 15] width 96 height 19
